Goal: Task Accomplishment & Management: Use online tool/utility

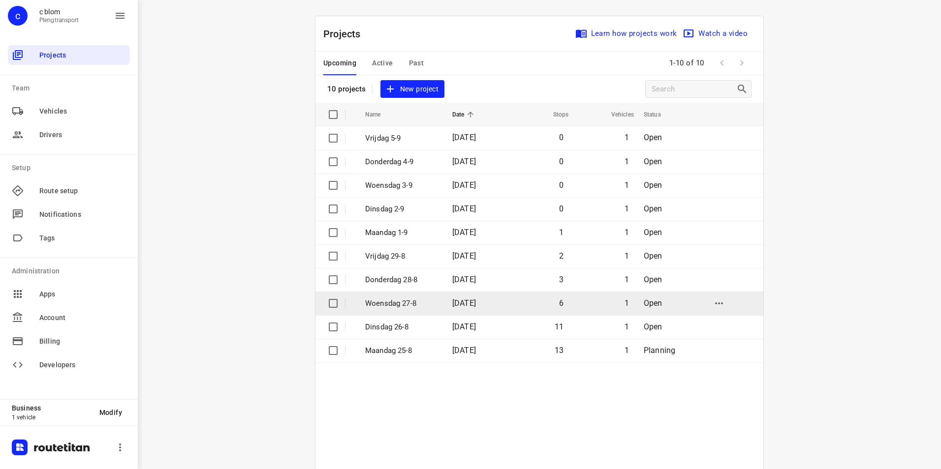
click at [423, 300] on p "Woensdag 27-8" at bounding box center [401, 303] width 72 height 11
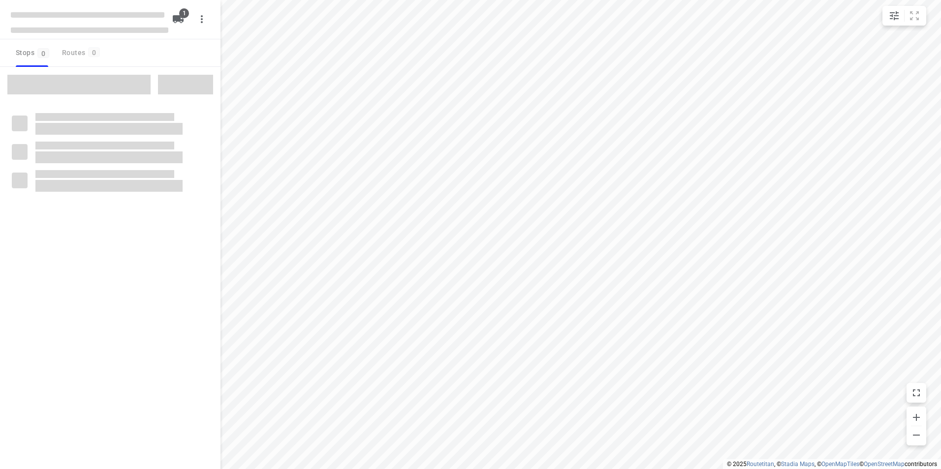
type input "distance"
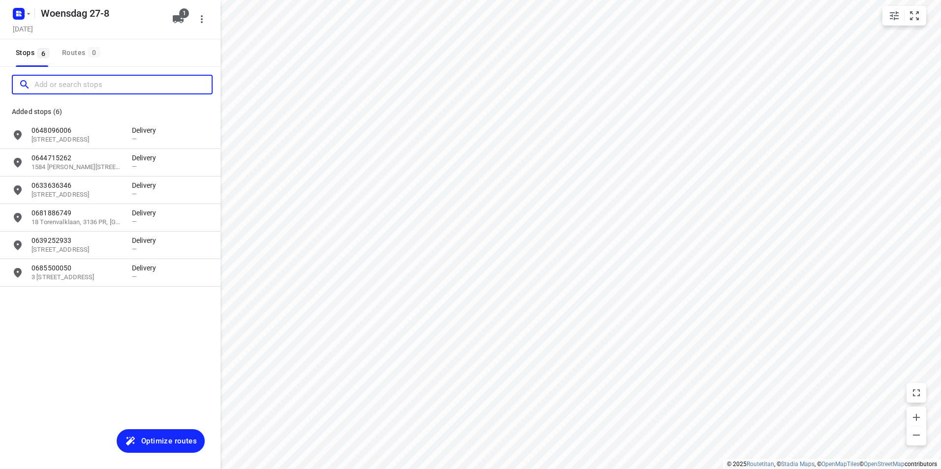
click at [76, 80] on input "Add or search stops" at bounding box center [122, 84] width 177 height 15
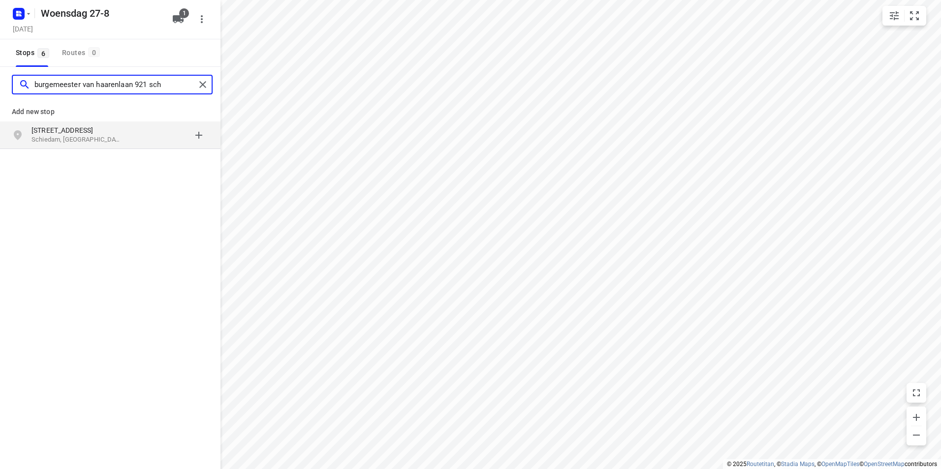
type input "burgemeester van haarenlaan 921 sch"
click at [107, 135] on p "Schiedam, [GEOGRAPHIC_DATA]" at bounding box center [76, 139] width 91 height 9
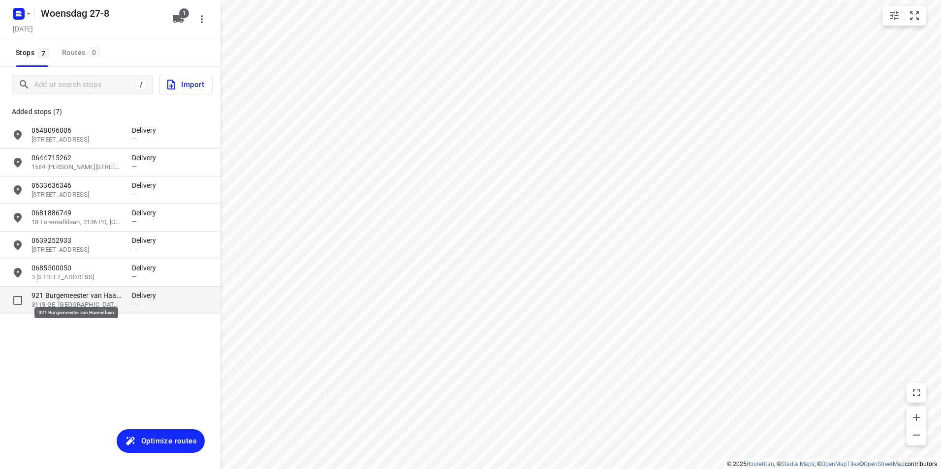
click at [115, 298] on p "921 Burgemeester van Haarenlaan" at bounding box center [76, 296] width 91 height 10
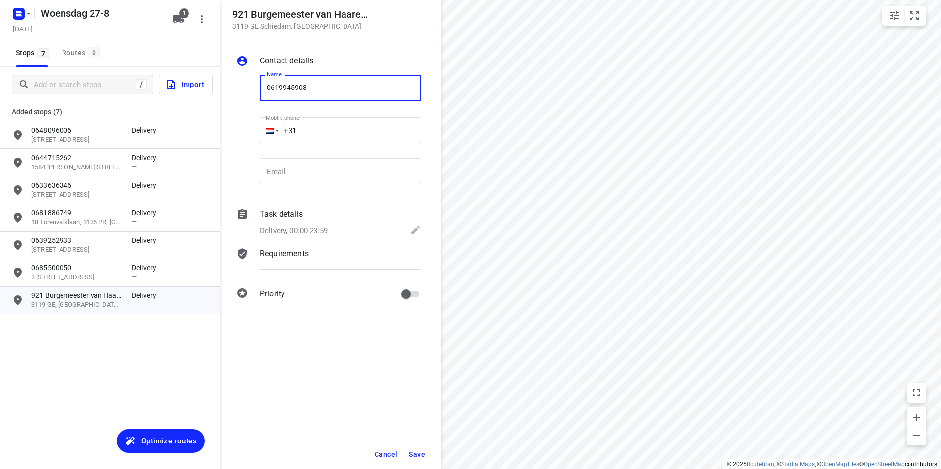
type input "0619945903"
click at [421, 445] on div "Cancel Save" at bounding box center [330, 455] width 220 height 30
click at [414, 453] on span "Save" at bounding box center [417, 455] width 16 height 8
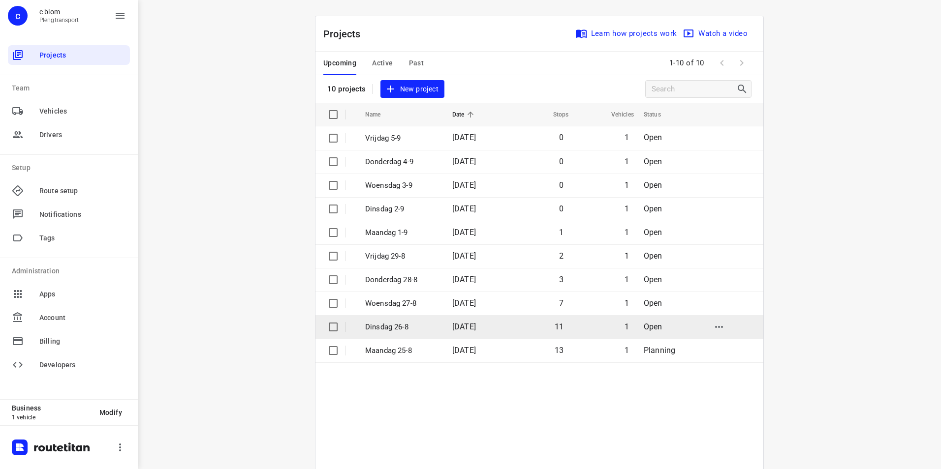
click at [418, 331] on p "Dinsdag 26-8" at bounding box center [401, 327] width 72 height 11
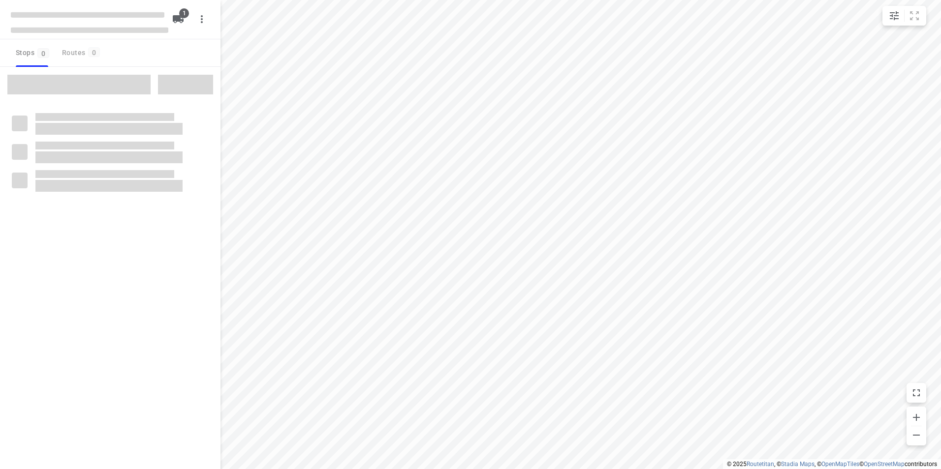
type input "distance"
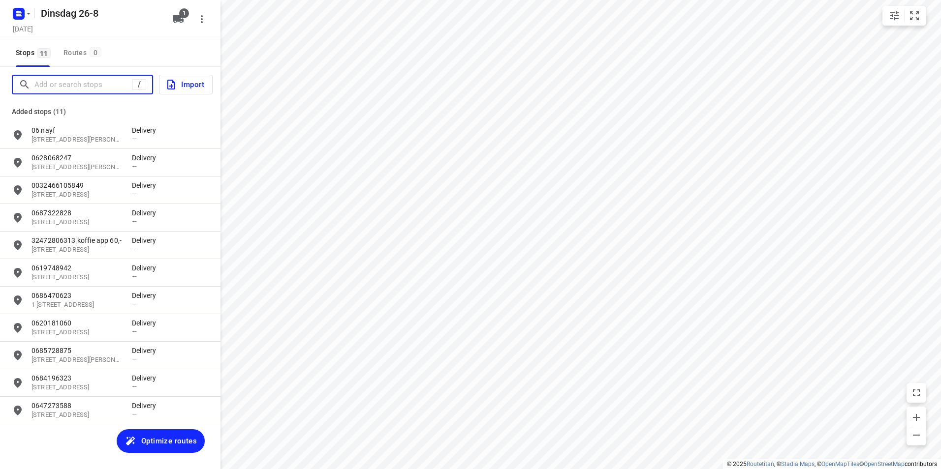
click at [88, 89] on input "Add or search stops" at bounding box center [83, 84] width 98 height 15
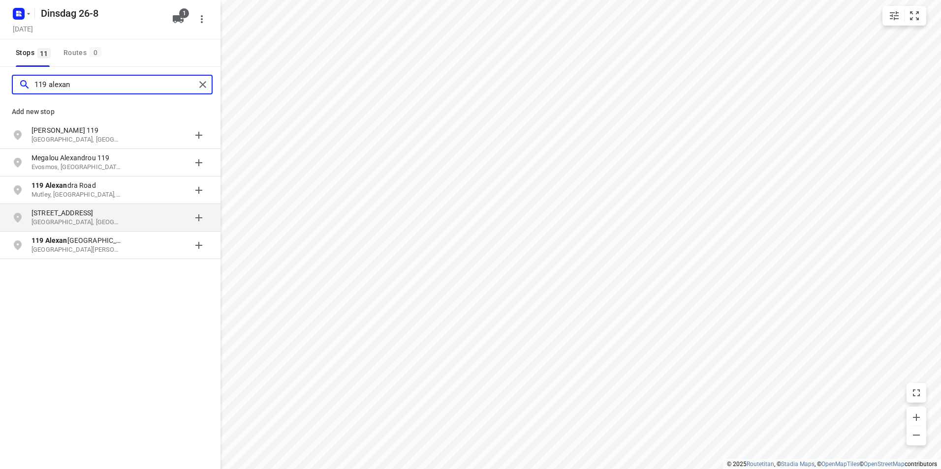
type input "119 alexan"
click at [83, 213] on p "[STREET_ADDRESS]" at bounding box center [76, 213] width 91 height 10
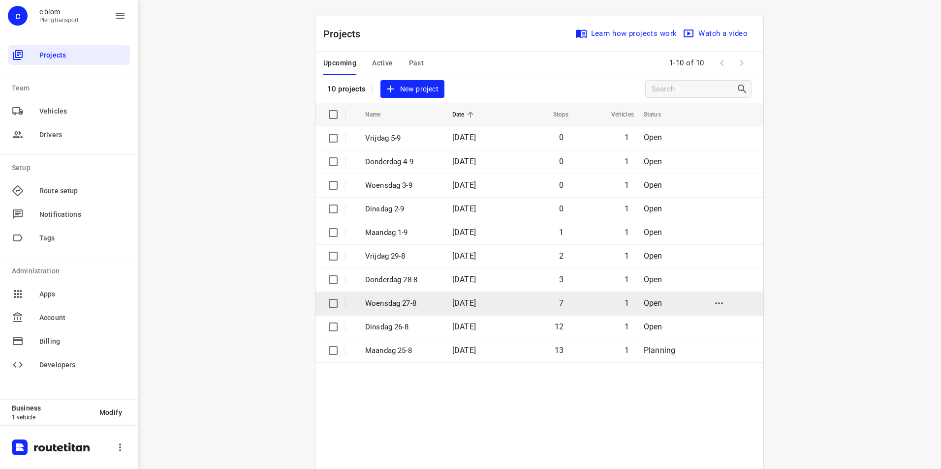
click at [406, 305] on p "Woensdag 27-8" at bounding box center [401, 303] width 72 height 11
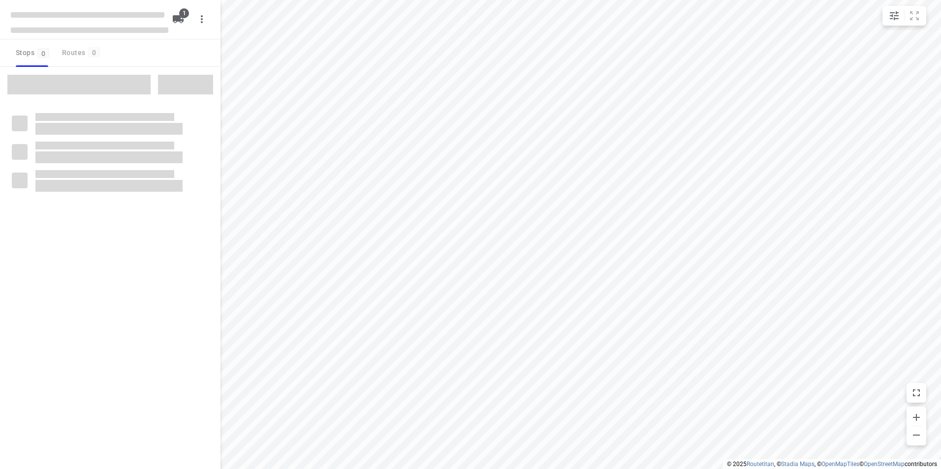
type input "distance"
